Goal: Navigation & Orientation: Find specific page/section

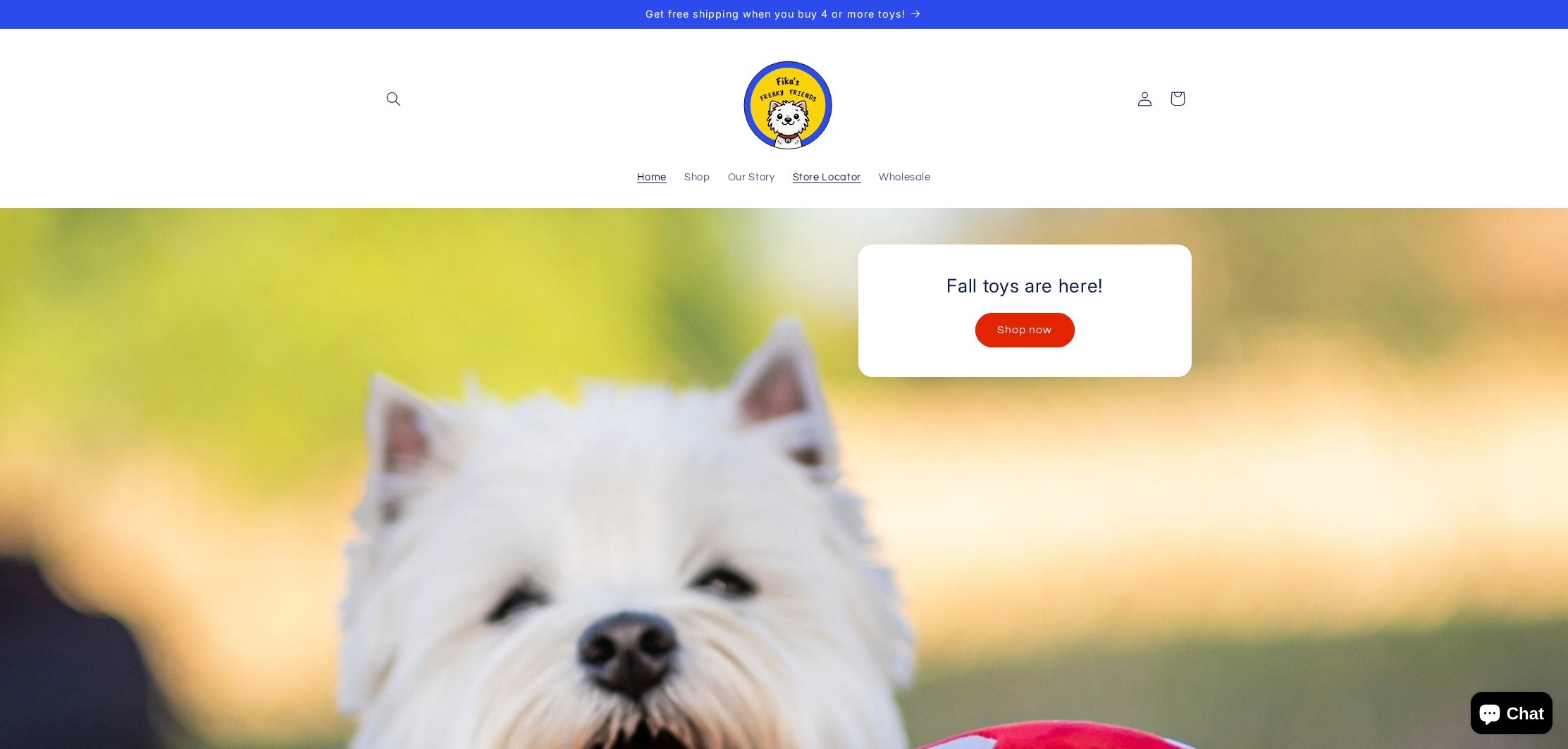
click at [832, 177] on span "Store Locator" at bounding box center [827, 178] width 69 height 13
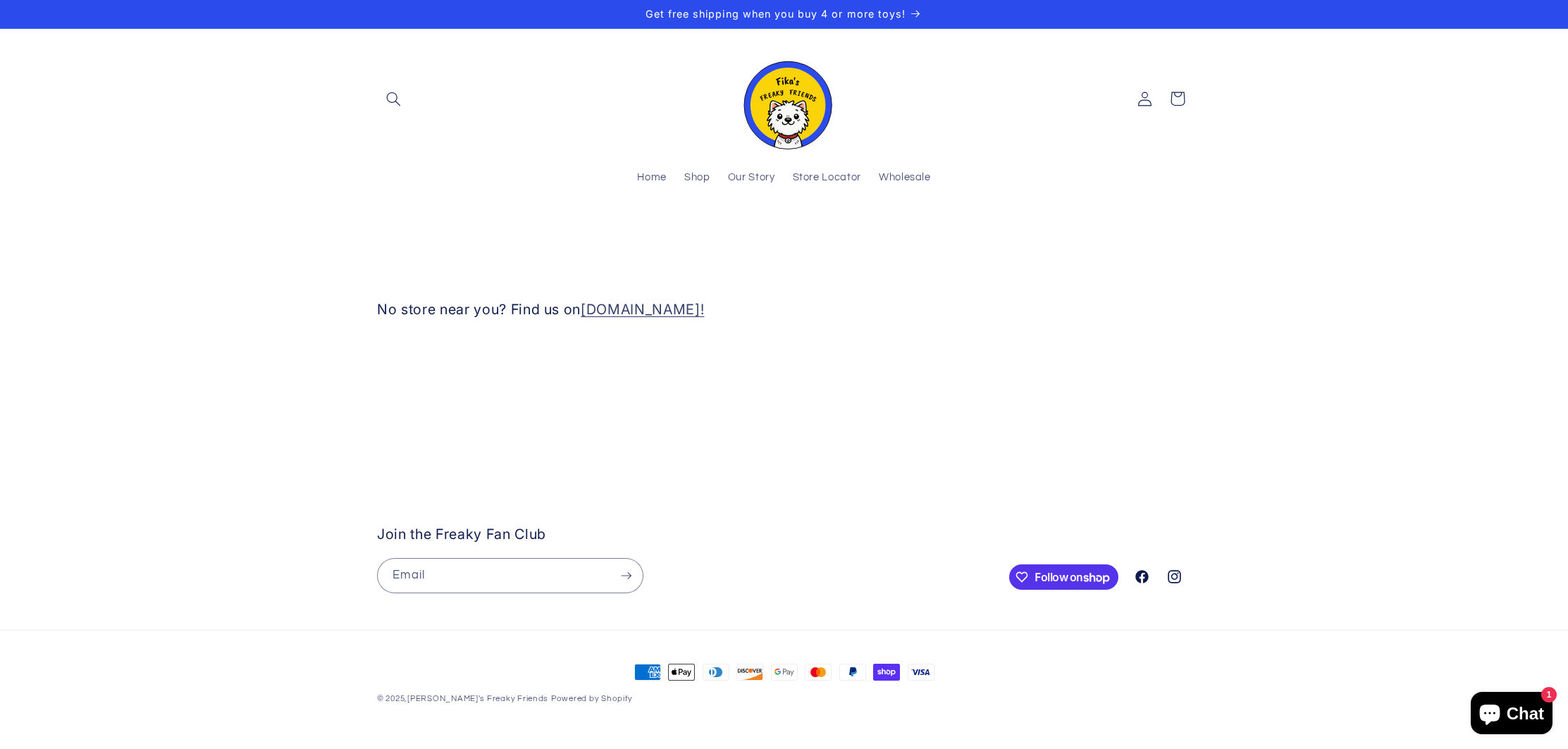
click at [722, 236] on stockist-store-locator at bounding box center [784, 236] width 1568 height 0
click at [932, 236] on stockist-store-locator at bounding box center [784, 236] width 1568 height 0
click at [1036, 236] on stockist-store-locator at bounding box center [784, 236] width 1568 height 0
